Goal: Information Seeking & Learning: Learn about a topic

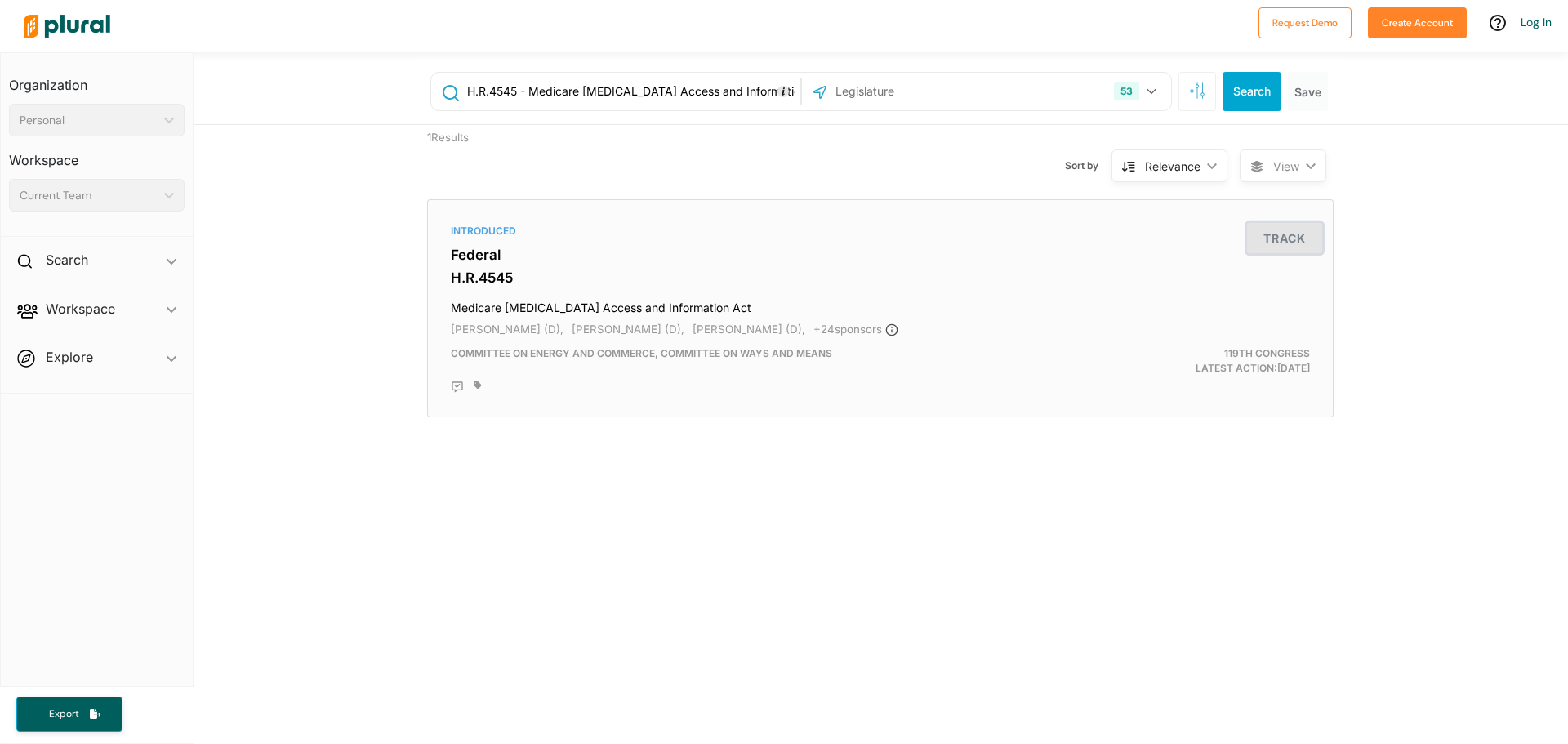
click at [1265, 236] on button "Track" at bounding box center [1285, 238] width 75 height 30
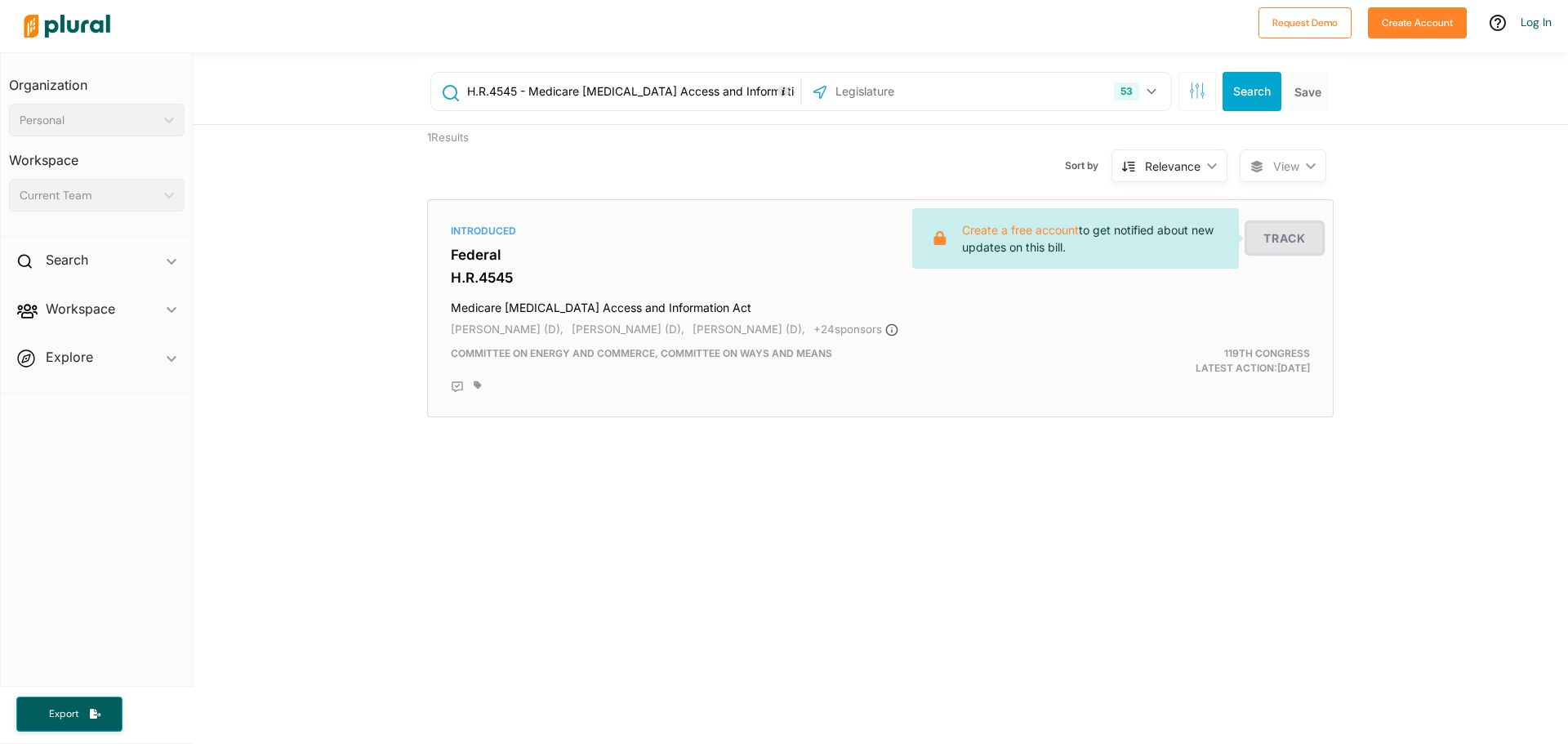
click at [1266, 236] on button "Track" at bounding box center [1285, 238] width 75 height 30
click at [451, 383] on icon at bounding box center [457, 387] width 13 height 13
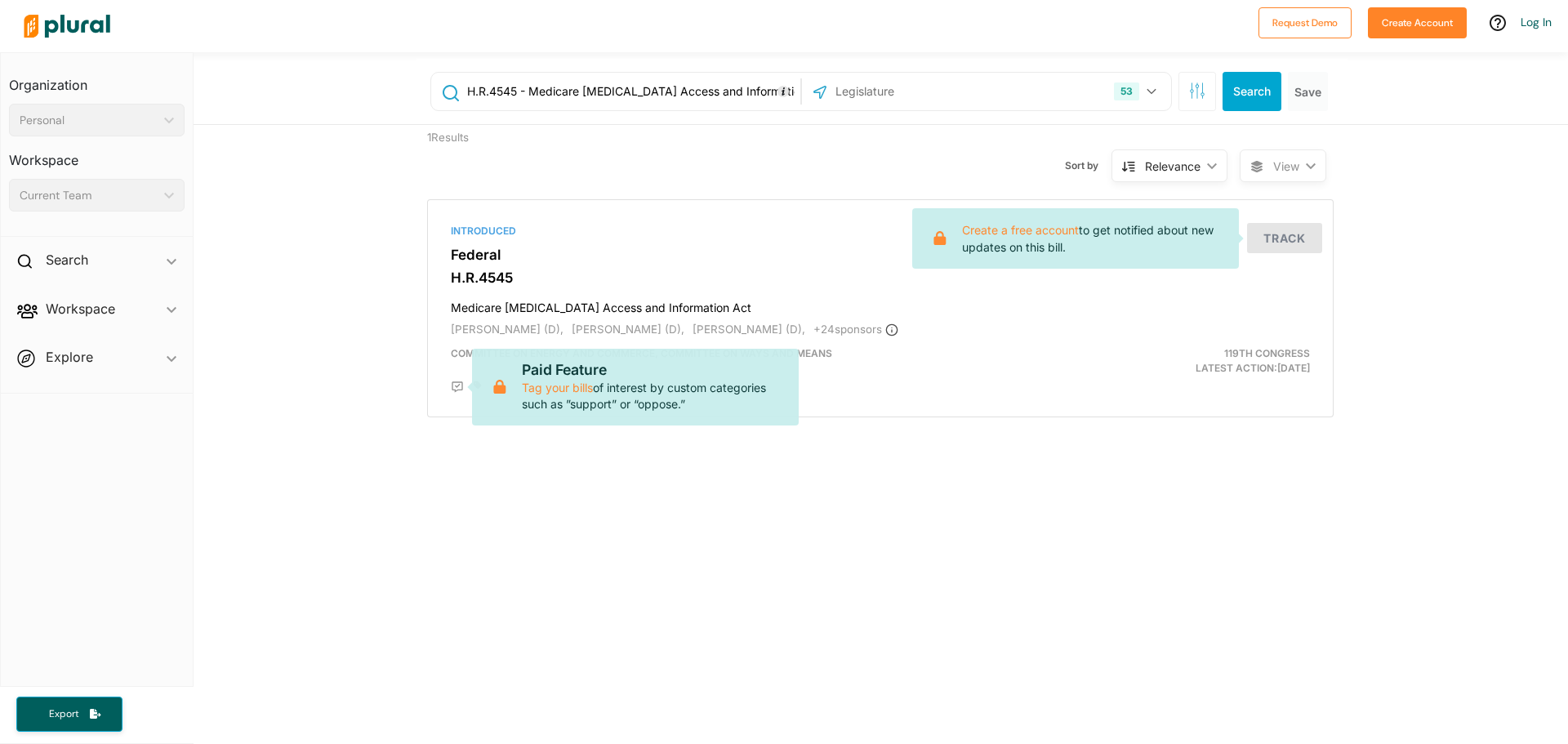
click at [480, 495] on div "H.R.4545 - Medicare [MEDICAL_DATA] Access and Information Act119th Congress ([D…" at bounding box center [881, 542] width 1375 height 981
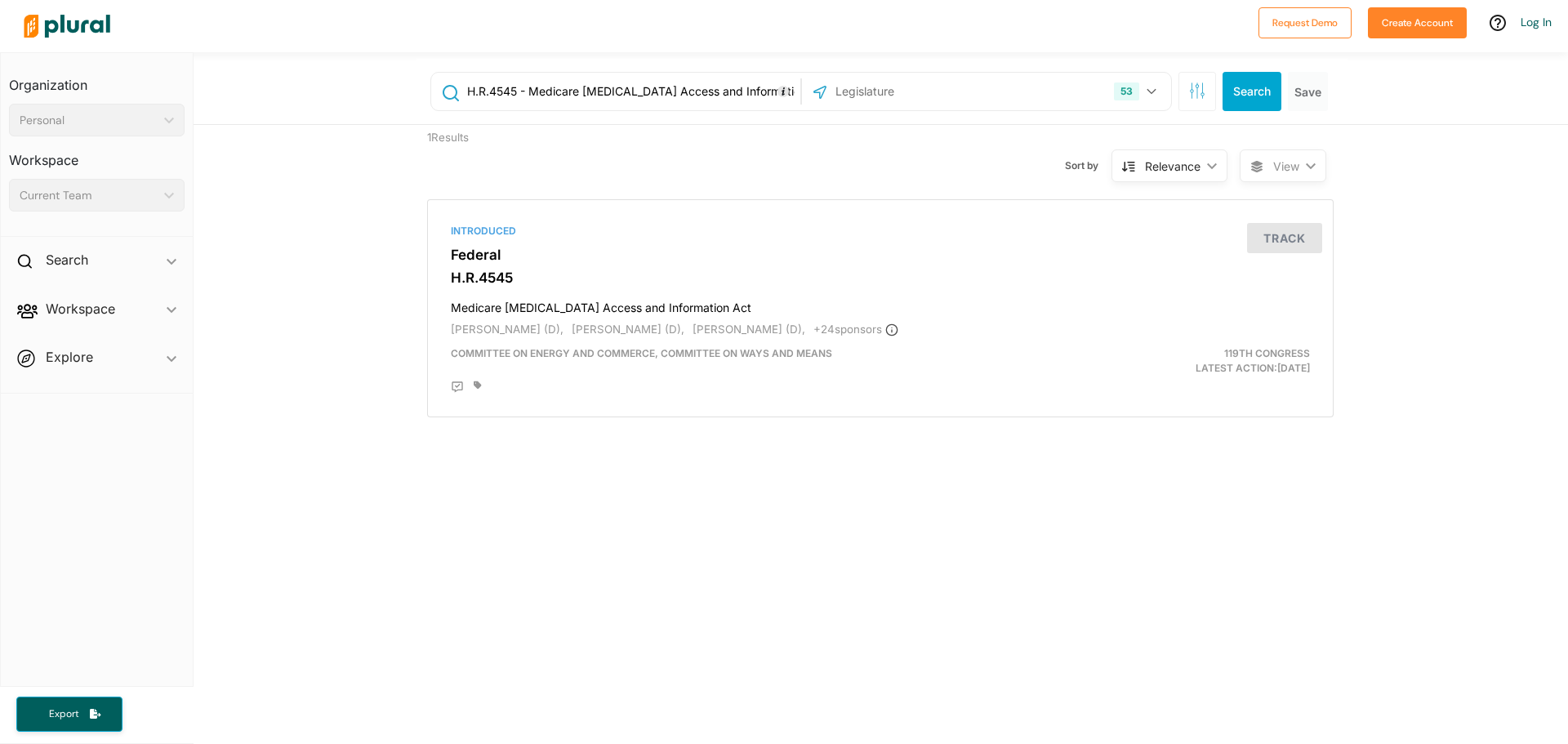
click at [1187, 168] on div "Relevance" at bounding box center [1173, 166] width 55 height 17
click at [972, 170] on div "Sort by Relevance ic_keyboard_arrow_down Relevance Latest Action Latest Action …" at bounding box center [968, 156] width 543 height 62
click at [1285, 161] on span "View" at bounding box center [1286, 166] width 26 height 17
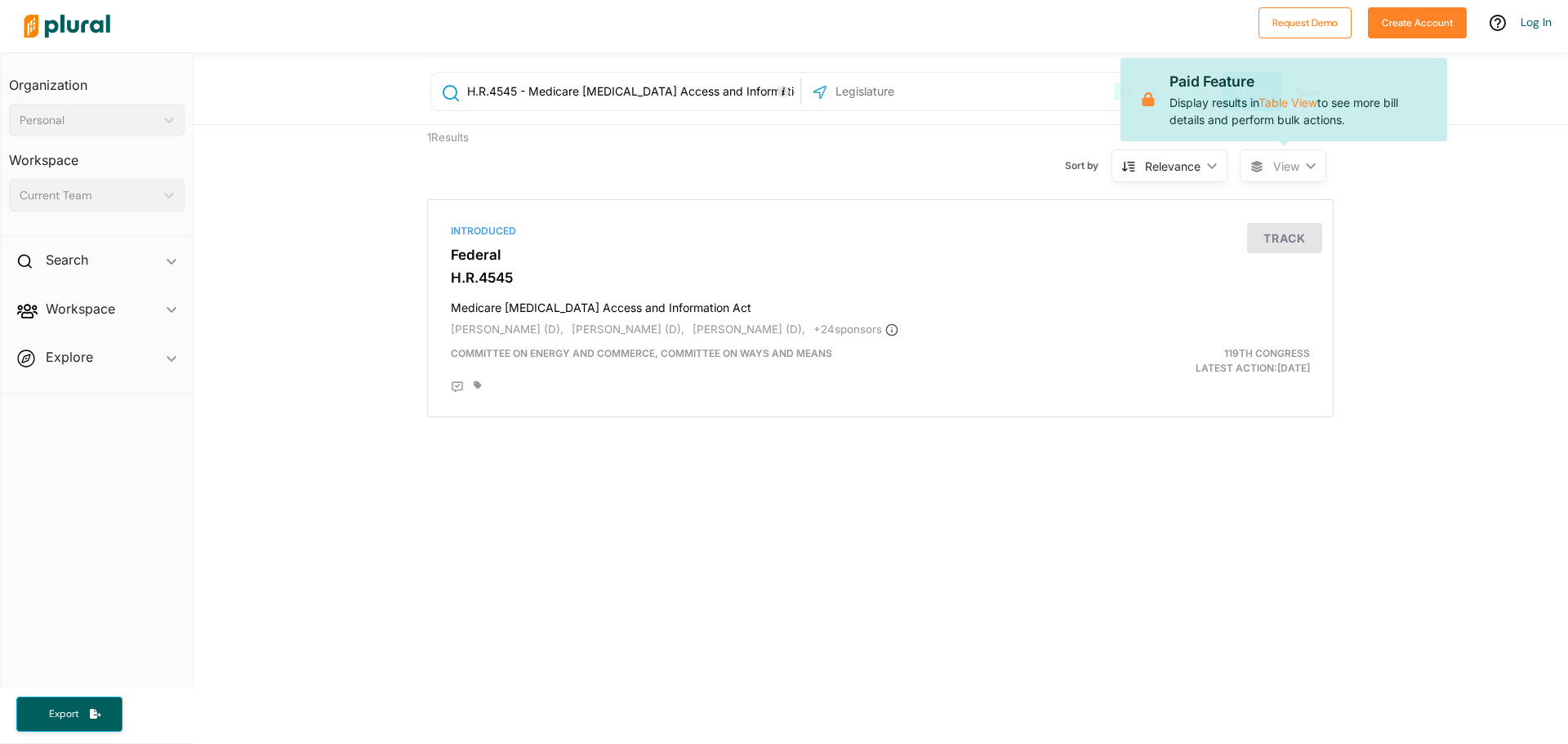
click at [1285, 161] on span "View" at bounding box center [1286, 166] width 26 height 17
click at [1441, 221] on div "1 Results Sort by Relevance ic_keyboard_arrow_down Relevance Latest Action Late…" at bounding box center [881, 277] width 1375 height 304
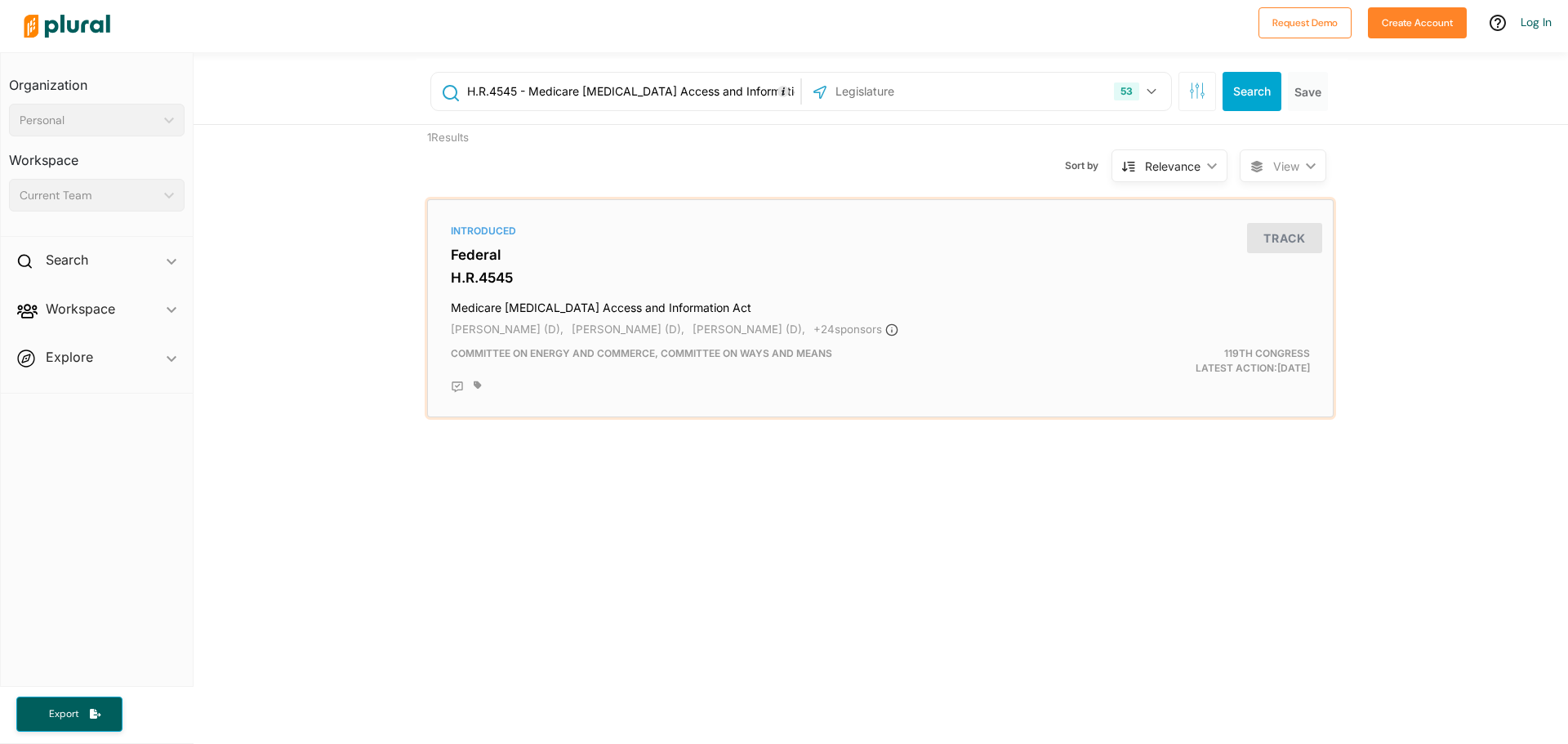
click at [480, 277] on h3 "H.R.4545" at bounding box center [880, 277] width 859 height 16
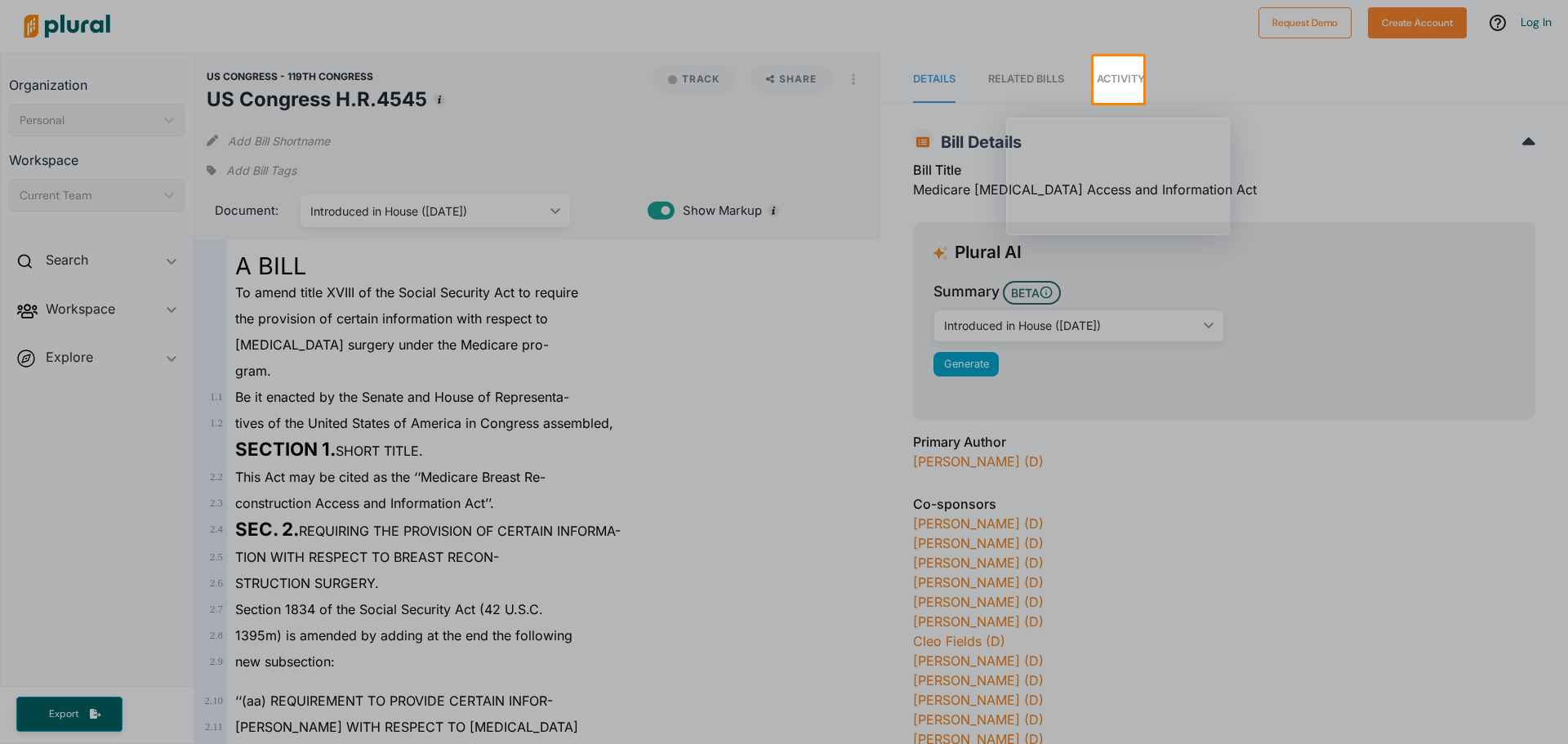
click at [781, 434] on div at bounding box center [784, 424] width 1568 height 642
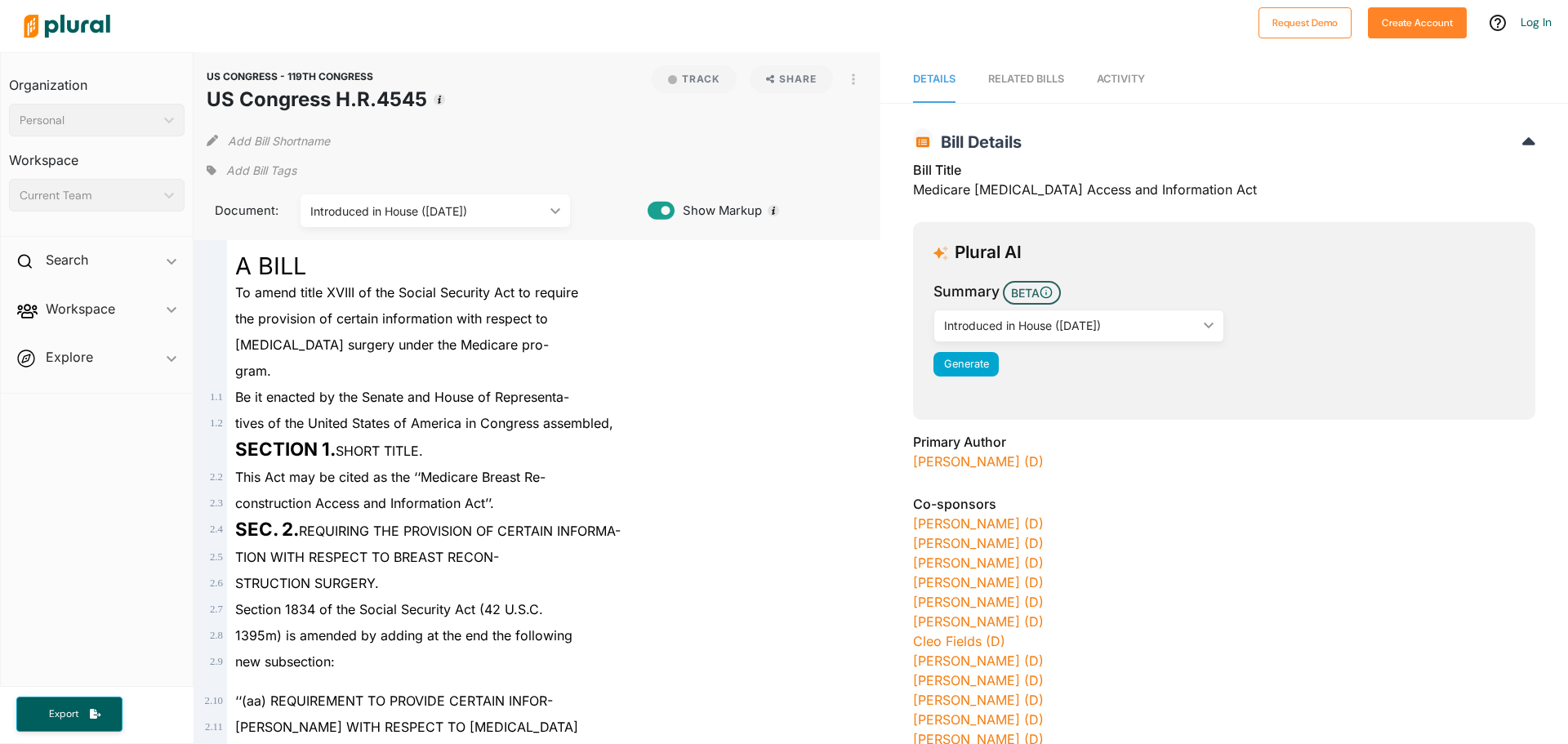
click at [1204, 328] on icon "ic_keyboard_arrow_down" at bounding box center [1205, 325] width 16 height 7
click at [86, 264] on h2 "Search" at bounding box center [67, 259] width 42 height 18
click at [61, 301] on h4 "Bills" at bounding box center [101, 297] width 151 height 16
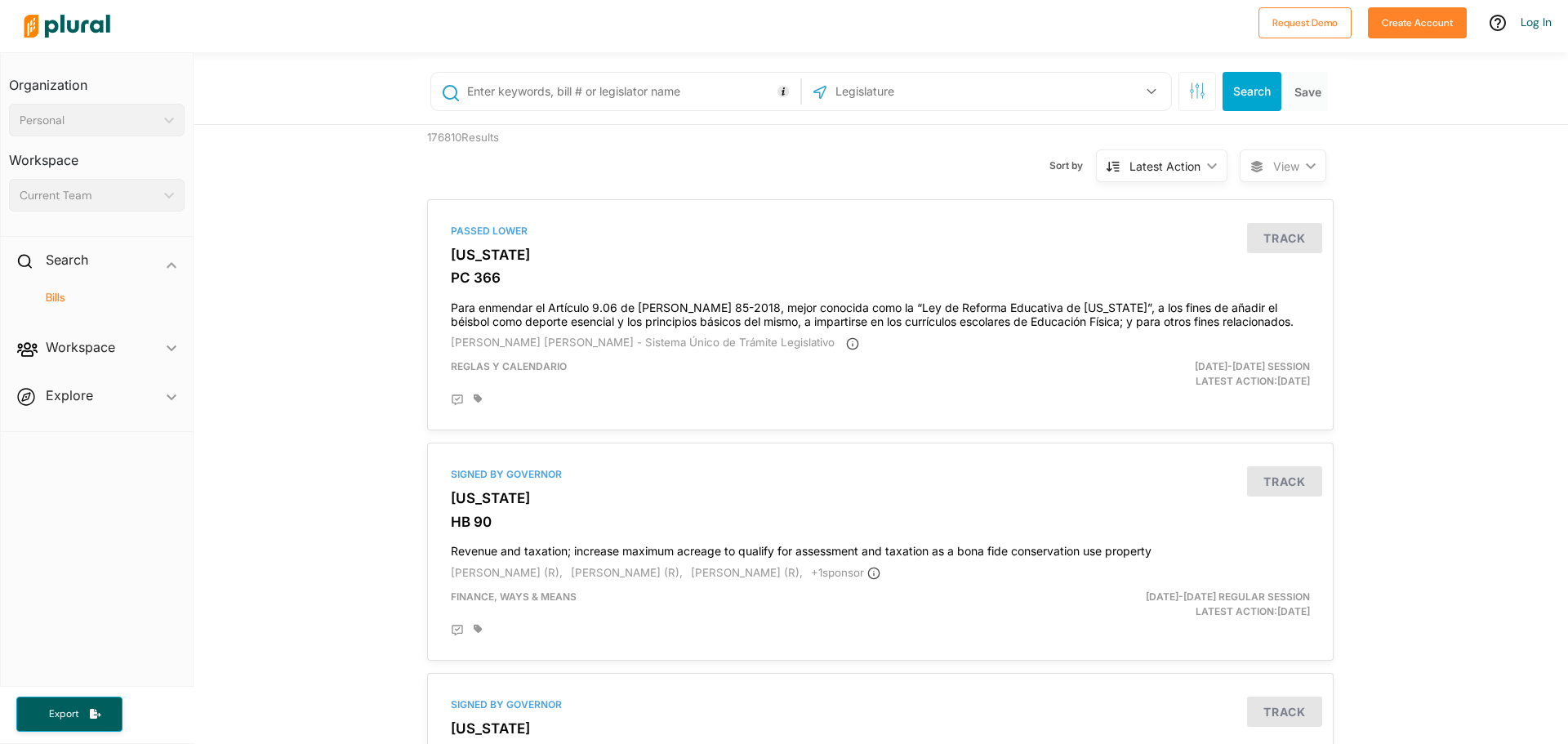
click at [711, 87] on input "text" at bounding box center [631, 92] width 331 height 31
paste input "H.R.4545 - Medicare [MEDICAL_DATA] Access and Information Act119th Congress ([D…"
type input "H.R.4545 - Medicare [MEDICAL_DATA] Access and Information Act119th Congress ([D…"
